Goal: Find specific page/section: Find specific page/section

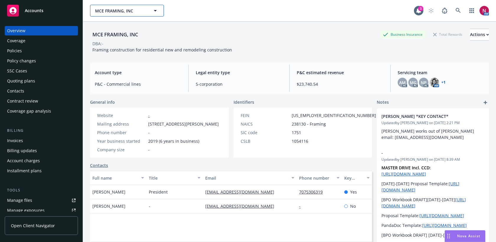
click at [154, 6] on button "MCE FRAMING, INC" at bounding box center [127, 11] width 74 height 12
type input "especial"
click at [118, 29] on strong "Especial T'HVAC Sheet Metal Fitting" at bounding box center [125, 30] width 57 height 12
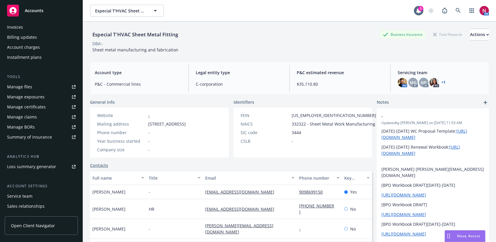
scroll to position [130, 0]
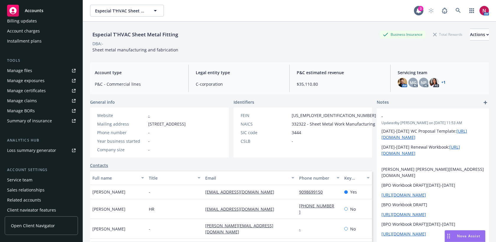
click at [32, 180] on div "Service team" at bounding box center [41, 179] width 68 height 9
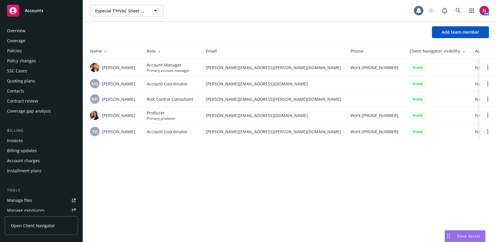
scroll to position [143, 0]
